Goal: Task Accomplishment & Management: Manage account settings

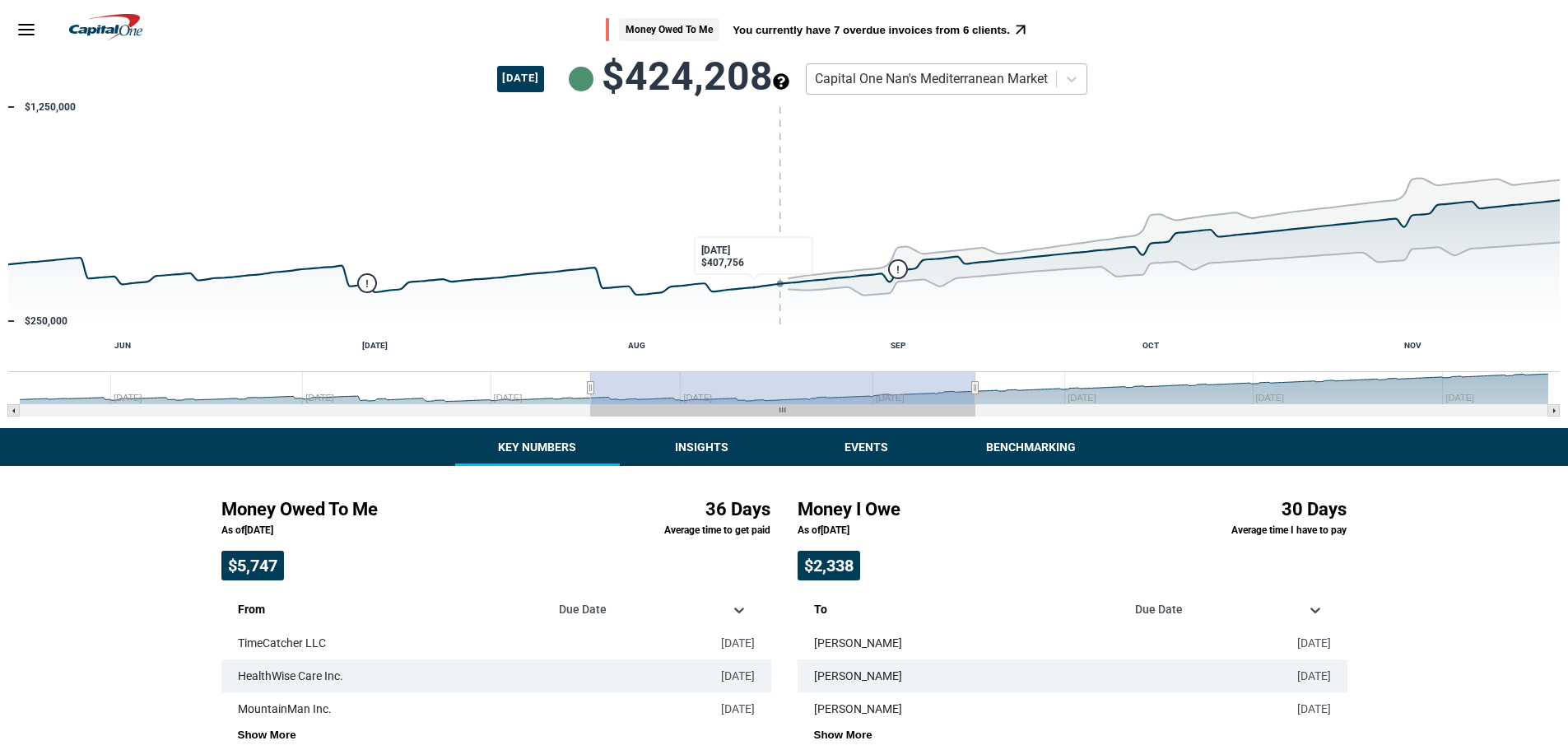
click at [994, 77] on div at bounding box center [932, 79] width 233 height 21
click at [1162, 60] on div "August 18, 2025 $424,208 Company Capital One Nan's Mediterranean Market" at bounding box center [784, 78] width 1556 height 39
click at [1057, 72] on div "Capital One Nan's Mediterranean Market" at bounding box center [932, 78] width 250 height 28
click at [1081, 39] on div "Money Owed To Me You currently have 7 overdue invoices from 6 clients." at bounding box center [818, 30] width 1303 height 24
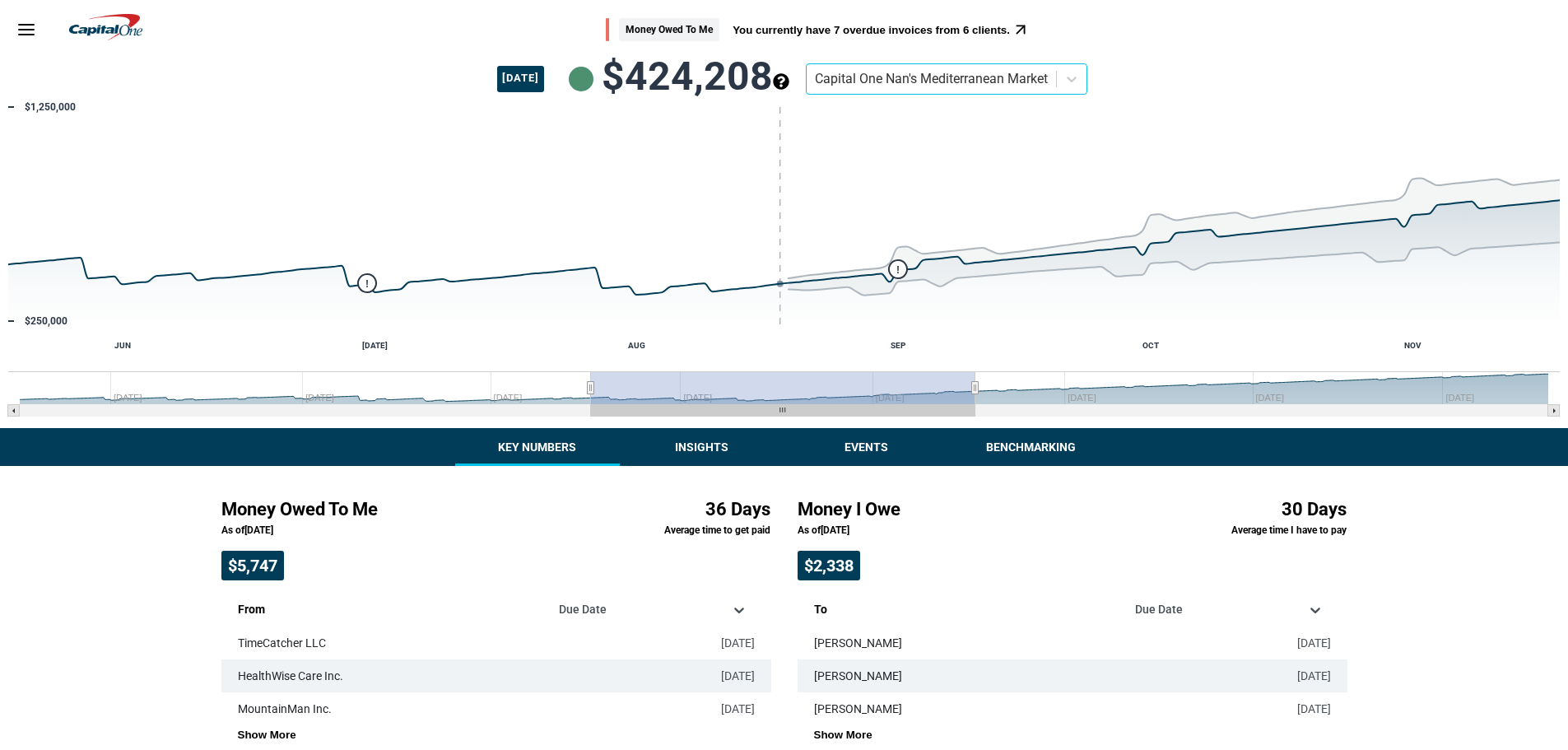
click at [22, 34] on line "Menu" at bounding box center [27, 34] width 15 height 0
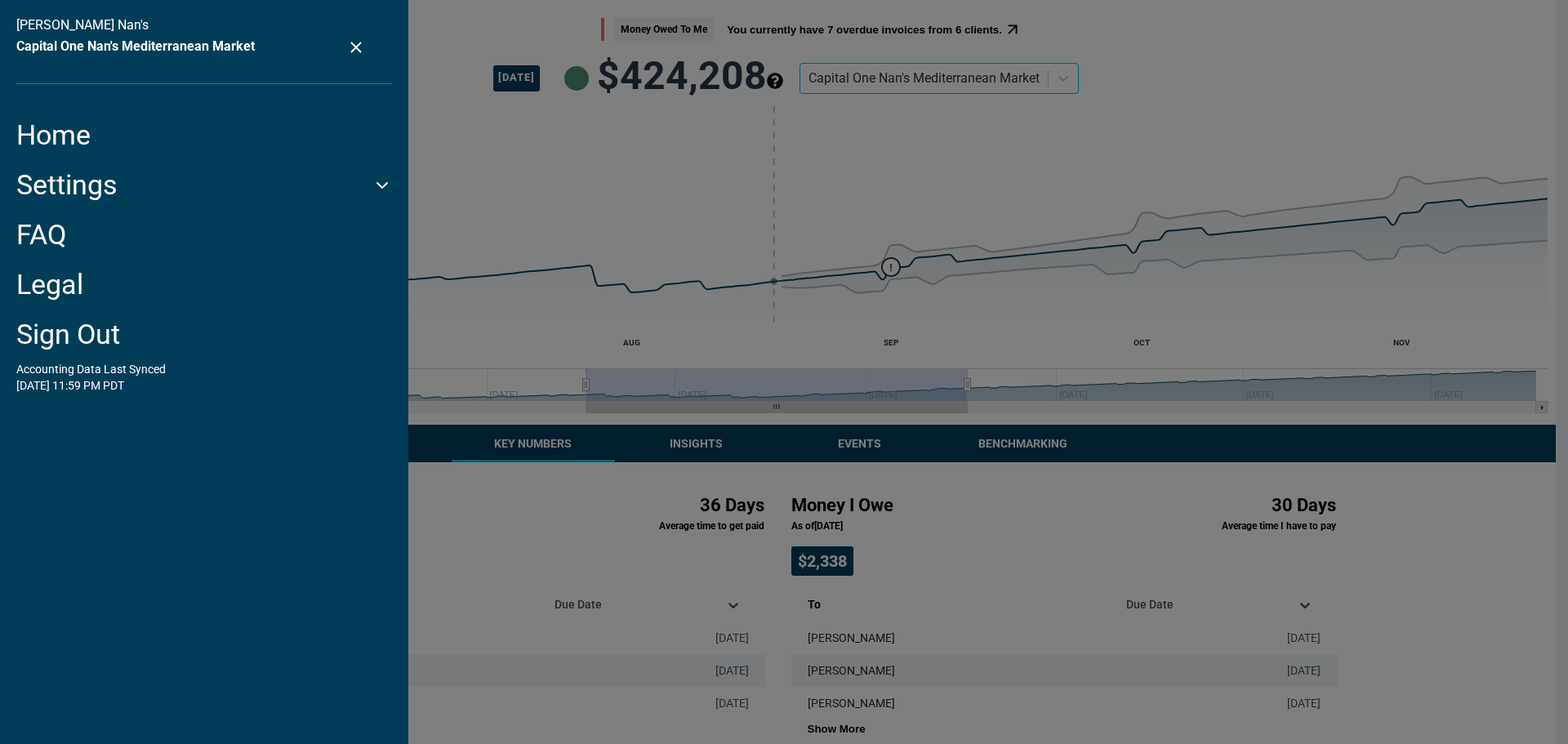
click at [349, 40] on icon "close settings menu" at bounding box center [356, 47] width 18 height 18
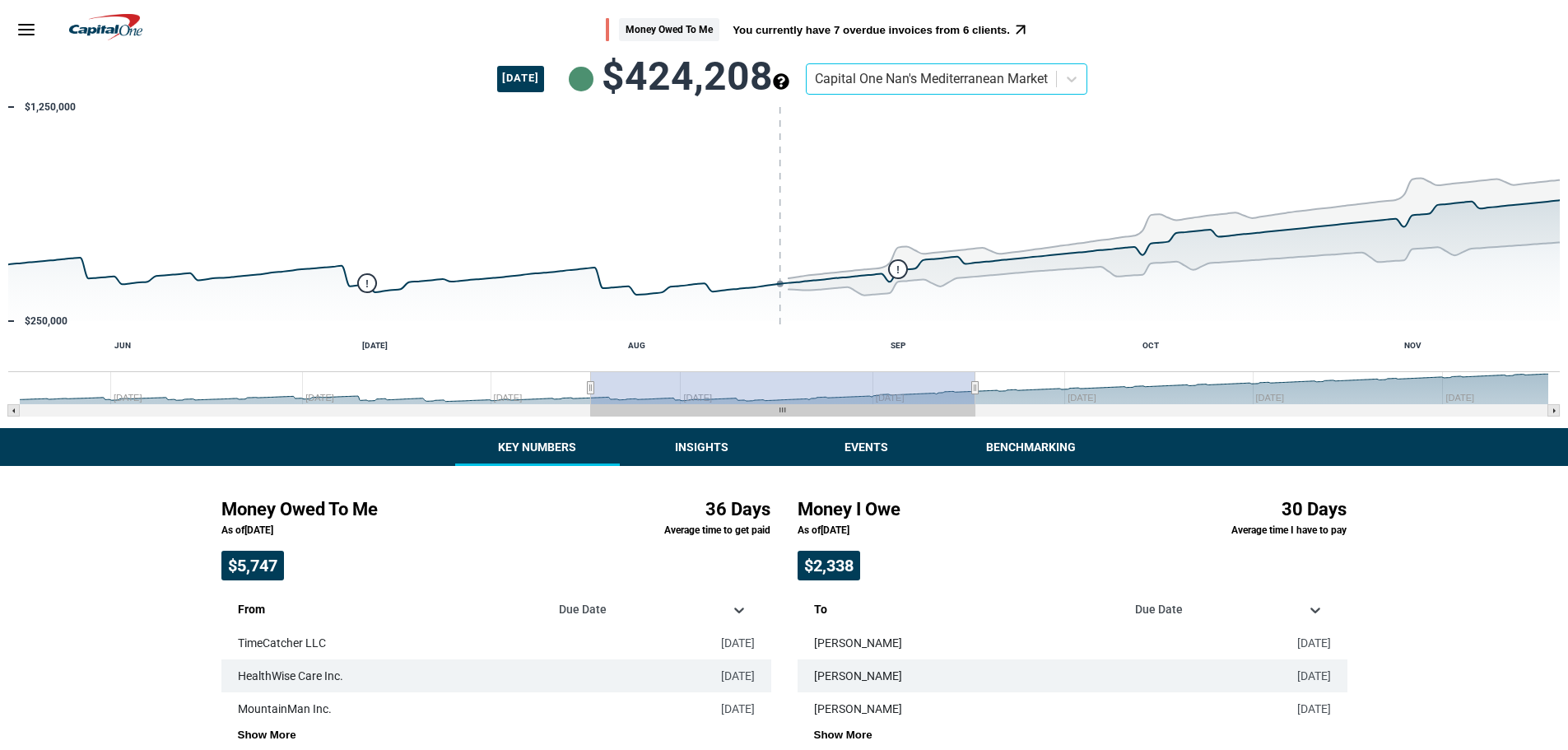
click at [345, 44] on div "Money Owed To Me You currently have 7 overdue invoices from 6 clients." at bounding box center [784, 30] width 1568 height 59
click at [233, 19] on div "Money Owed To Me You currently have 7 overdue invoices from 6 clients." at bounding box center [818, 30] width 1303 height 24
click at [29, 34] on line "Menu" at bounding box center [27, 34] width 15 height 0
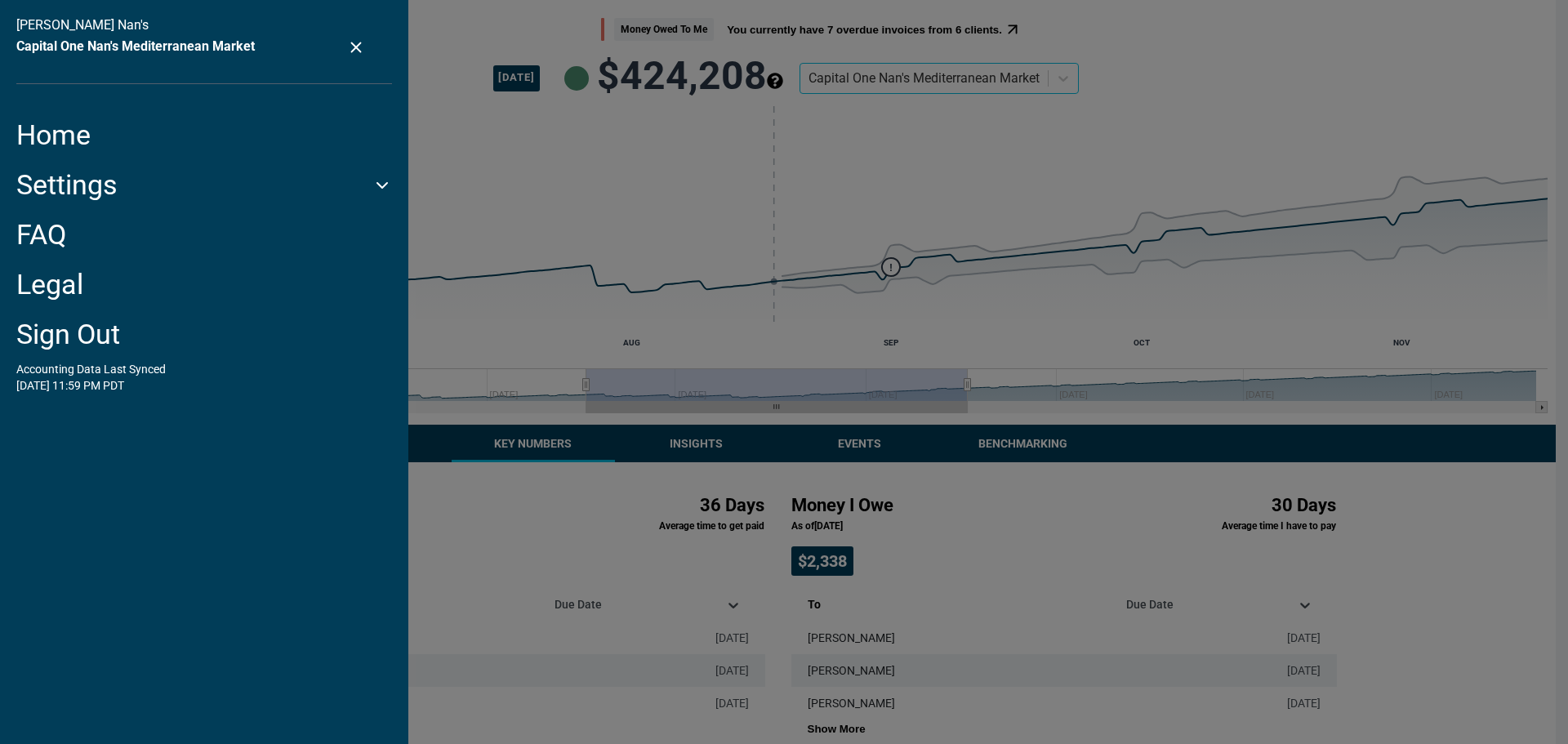
click at [80, 342] on button "Sign Out" at bounding box center [68, 334] width 104 height 33
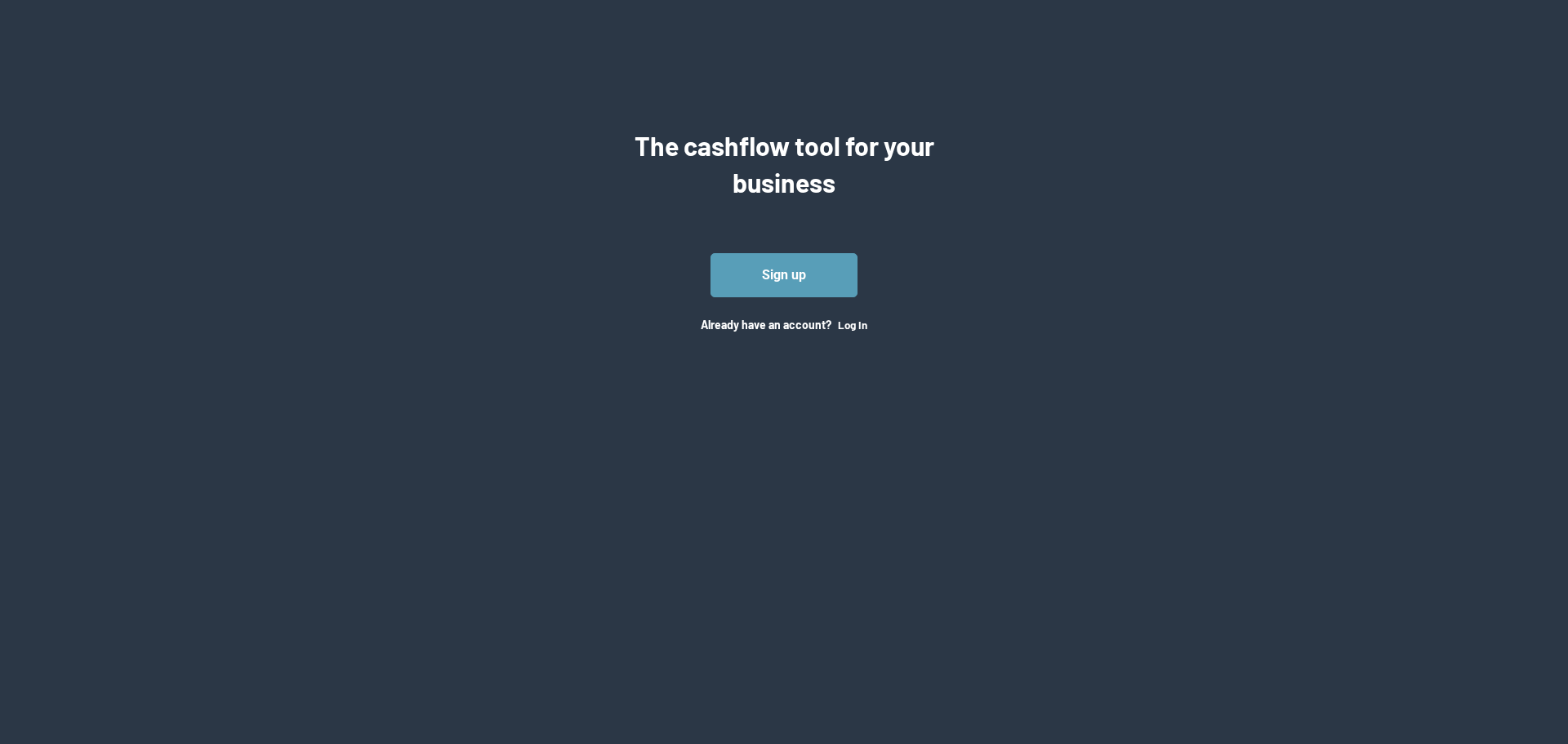
click at [417, 242] on div "The cashflow tool for your business Sign up Already have an account? Log In" at bounding box center [784, 210] width 1568 height 296
